Goal: Task Accomplishment & Management: Manage account settings

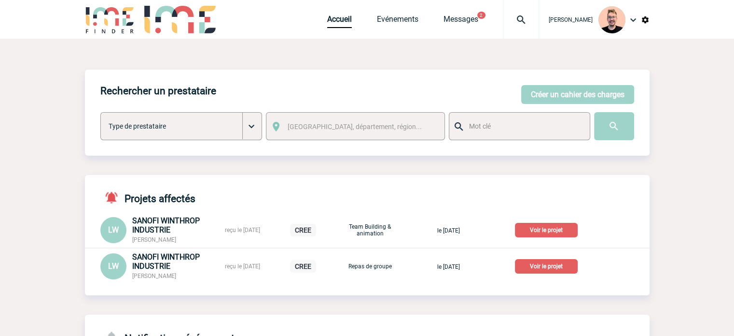
click at [506, 15] on img at bounding box center [521, 20] width 35 height 12
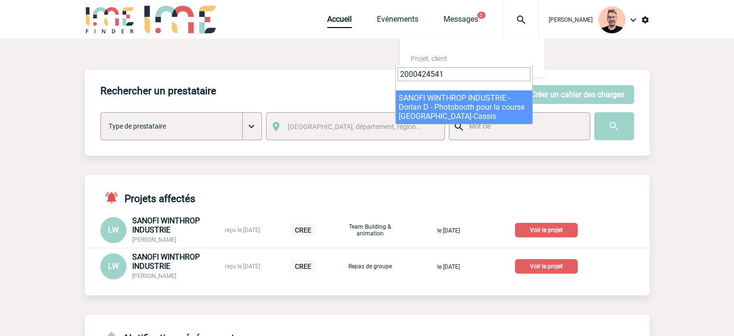
type input "2000424541"
select select "24042"
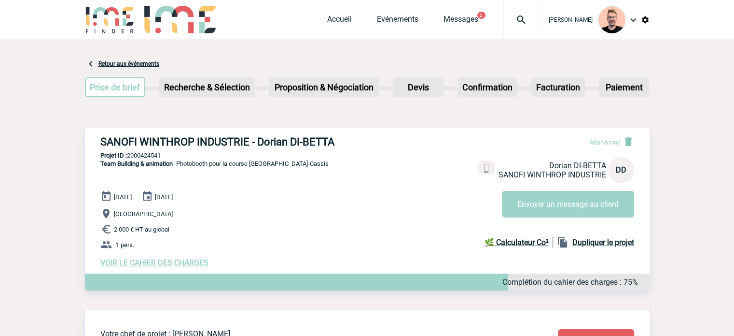
click at [512, 28] on div at bounding box center [522, 19] width 36 height 39
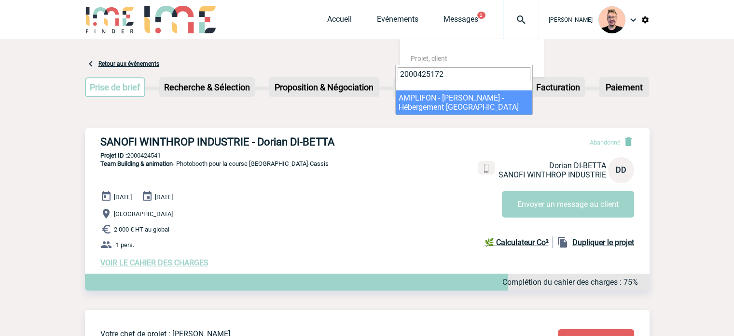
type input "2000425172"
select select "24673"
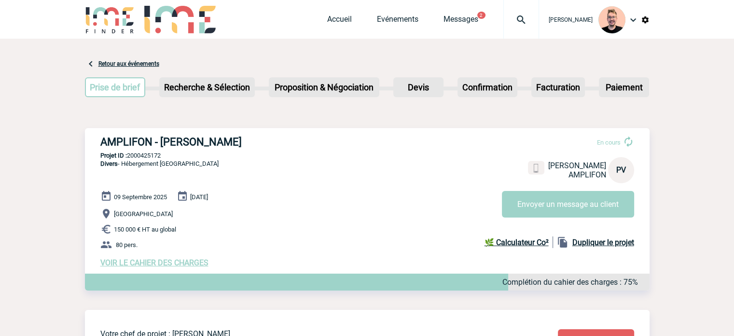
click at [519, 12] on div at bounding box center [522, 19] width 36 height 39
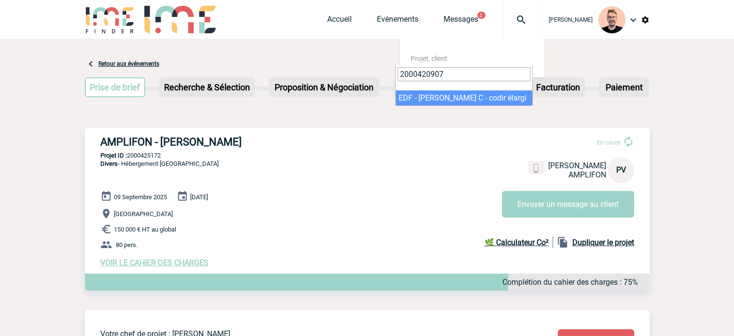
type input "2000420907"
select select "20408"
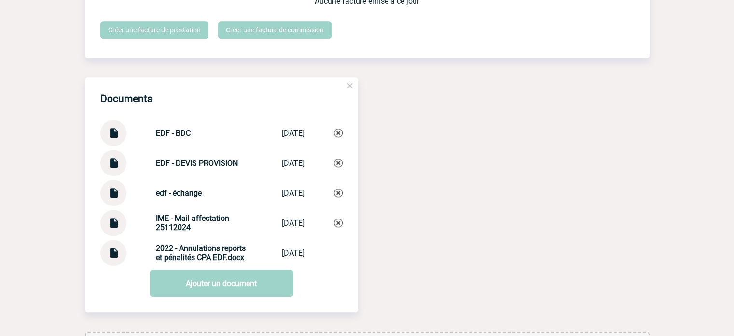
scroll to position [1010, 0]
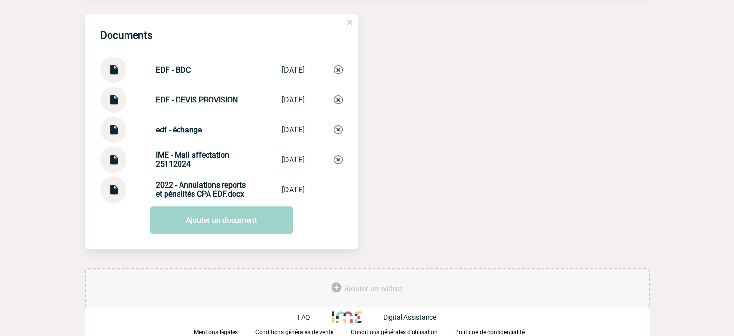
click at [109, 124] on img at bounding box center [113, 125] width 13 height 19
click at [340, 129] on img at bounding box center [338, 129] width 9 height 9
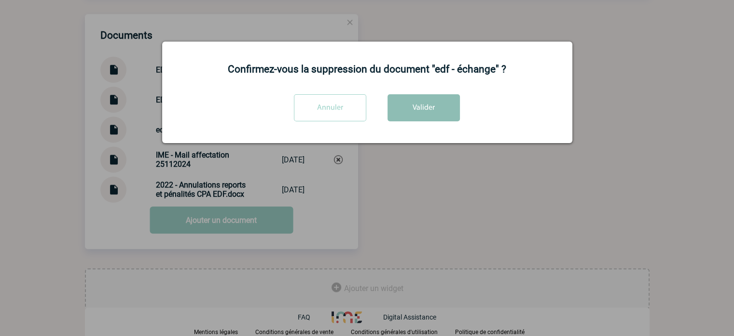
click at [424, 113] on button "Valider" at bounding box center [424, 107] width 72 height 27
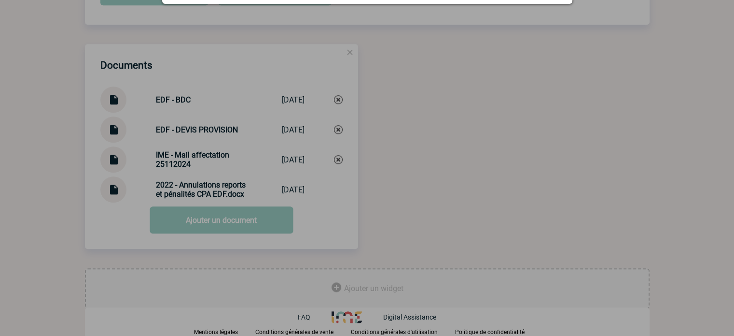
scroll to position [980, 0]
click at [218, 221] on div at bounding box center [367, 168] width 734 height 336
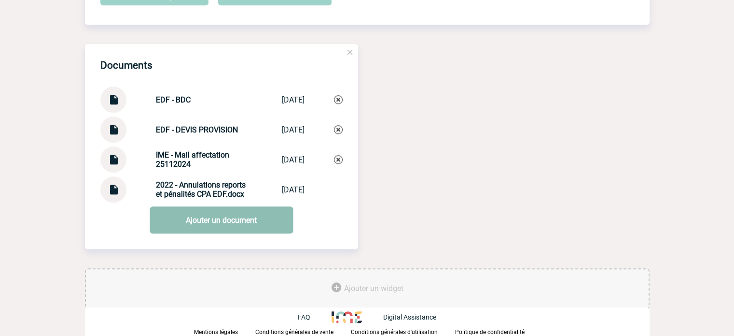
click at [204, 225] on link "Ajouter un document" at bounding box center [221, 219] width 143 height 27
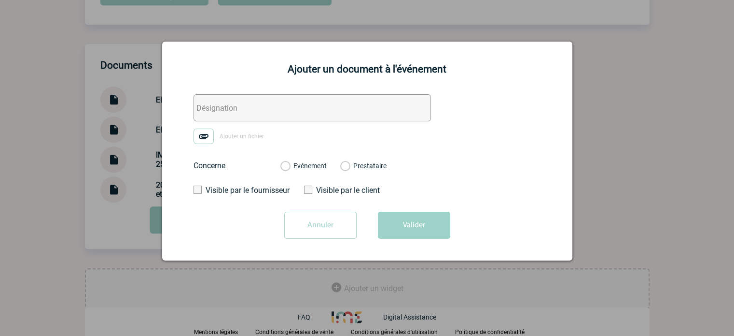
click at [262, 107] on input "text" at bounding box center [313, 107] width 238 height 27
type input "edf - échange"
click at [205, 137] on img at bounding box center [204, 135] width 20 height 15
click at [0, 0] on input "Ajouter un fichier" at bounding box center [0, 0] width 0 height 0
click at [291, 164] on div "Evénement" at bounding box center [304, 166] width 46 height 10
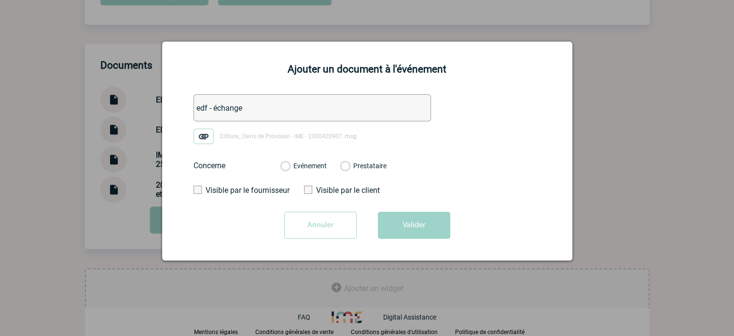
click at [287, 169] on label "Evénement" at bounding box center [285, 166] width 9 height 9
click at [0, 0] on input "Evénement" at bounding box center [0, 0] width 0 height 0
click at [411, 229] on button "Valider" at bounding box center [414, 224] width 72 height 27
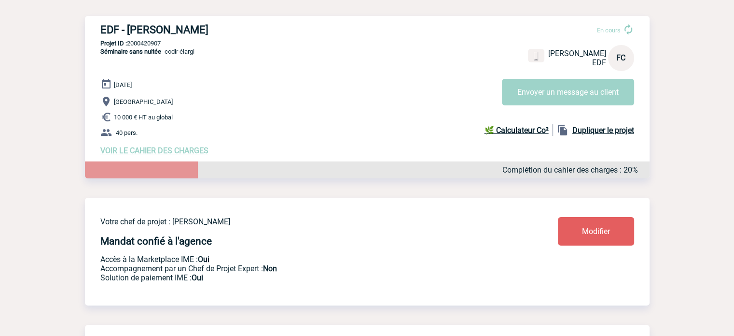
scroll to position [14, 0]
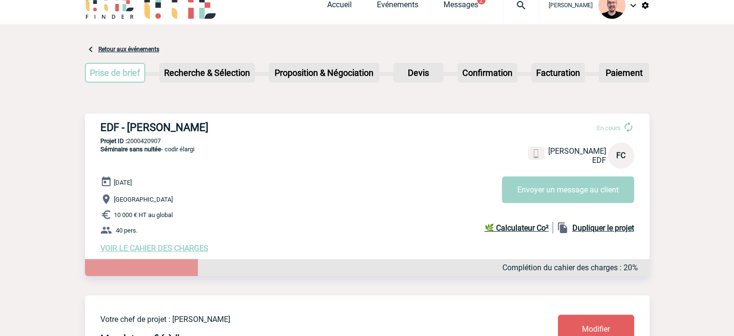
click at [98, 8] on img at bounding box center [110, 5] width 50 height 28
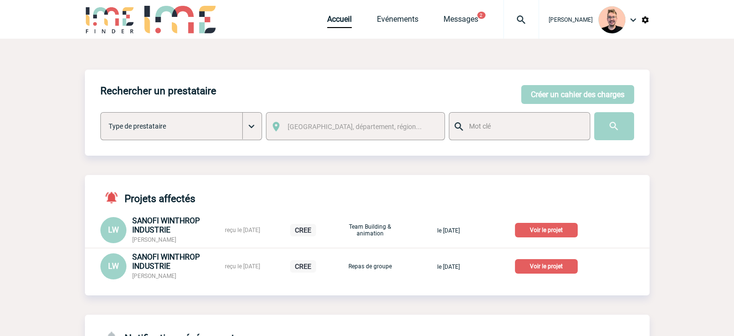
click at [504, 24] on img at bounding box center [521, 20] width 35 height 12
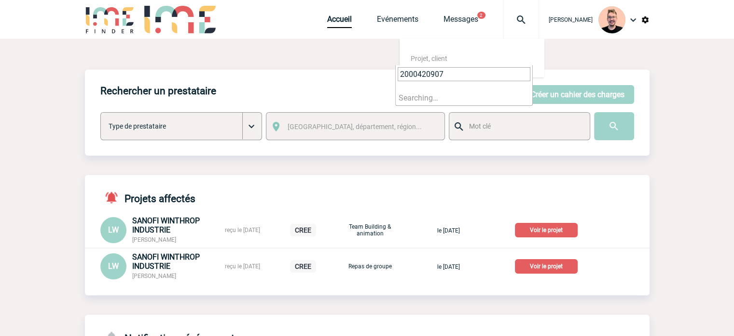
type input "2000420907"
select select "20408"
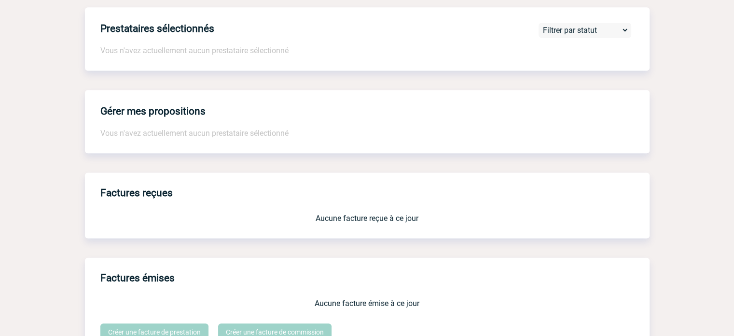
scroll to position [901, 0]
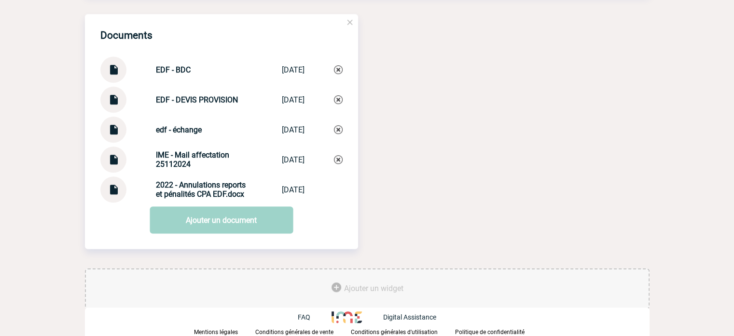
click at [338, 128] on img at bounding box center [338, 129] width 9 height 9
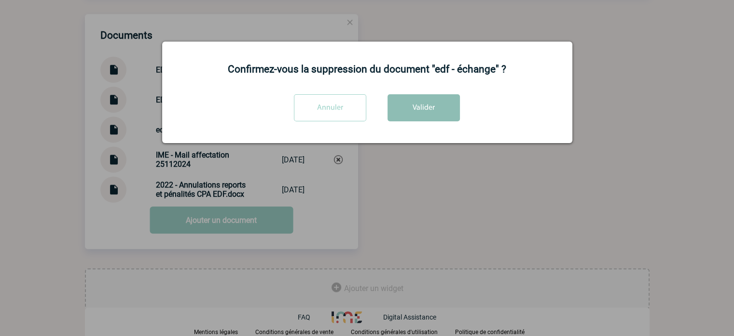
click at [433, 112] on button "Valider" at bounding box center [424, 107] width 72 height 27
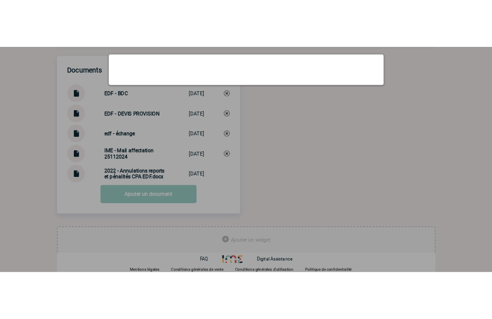
scroll to position [871, 0]
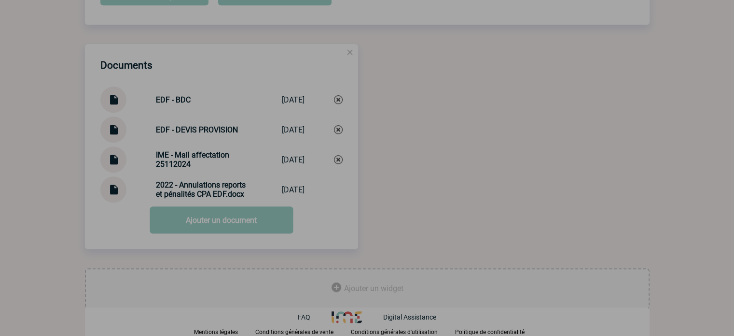
click at [204, 222] on div at bounding box center [367, 168] width 734 height 336
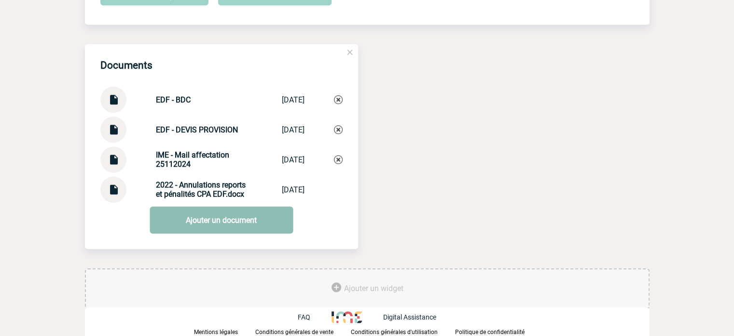
click at [228, 223] on link "Ajouter un document" at bounding box center [221, 219] width 143 height 27
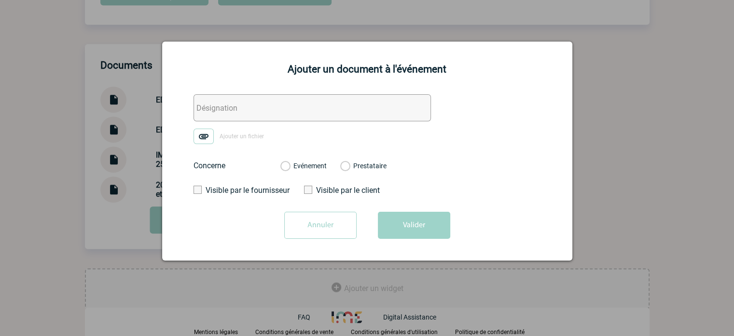
click at [219, 103] on input "text" at bounding box center [313, 107] width 238 height 27
type input "edf - échange"
click at [206, 135] on img at bounding box center [204, 135] width 20 height 15
click at [0, 0] on input "Ajouter un fichier" at bounding box center [0, 0] width 0 height 0
click at [289, 169] on label "Evénement" at bounding box center [285, 166] width 9 height 9
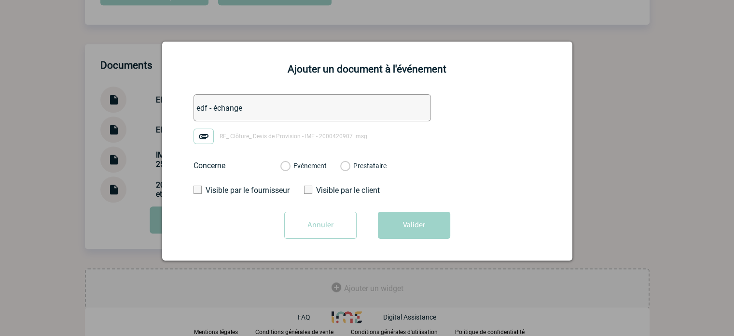
click at [0, 0] on input "Evénement" at bounding box center [0, 0] width 0 height 0
drag, startPoint x: 414, startPoint y: 216, endPoint x: 421, endPoint y: 218, distance: 7.0
click at [414, 217] on button "Valider" at bounding box center [414, 224] width 72 height 27
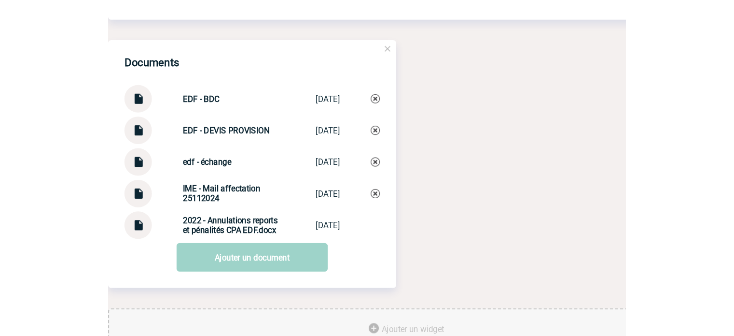
scroll to position [796, 0]
